Goal: Information Seeking & Learning: Learn about a topic

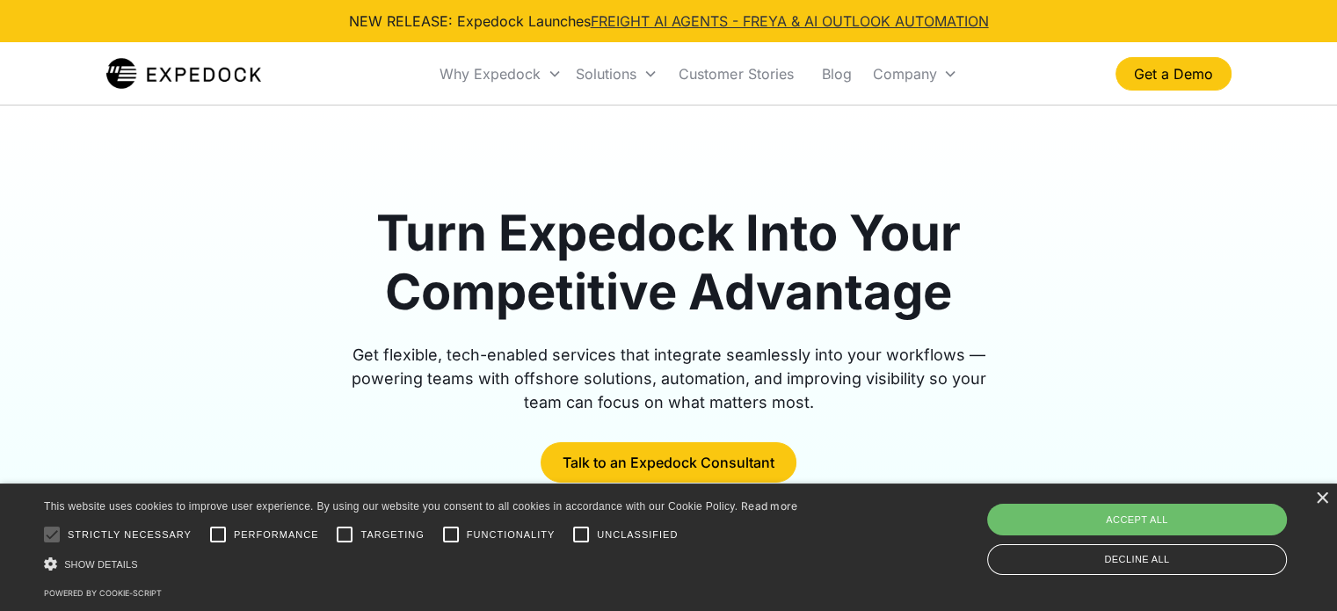
click at [689, 17] on link "FREIGHT AI AGENTS - FREYA & AI OUTLOOK AUTOMATION" at bounding box center [790, 21] width 398 height 18
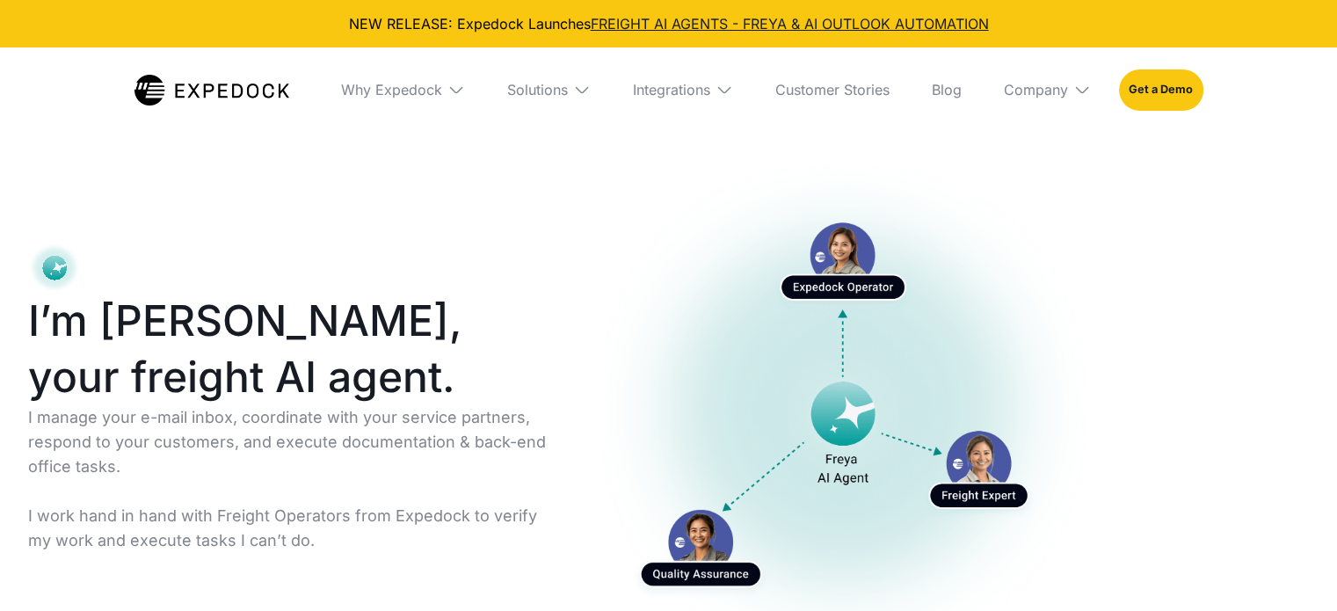
select select
